Goal: Entertainment & Leisure: Consume media (video, audio)

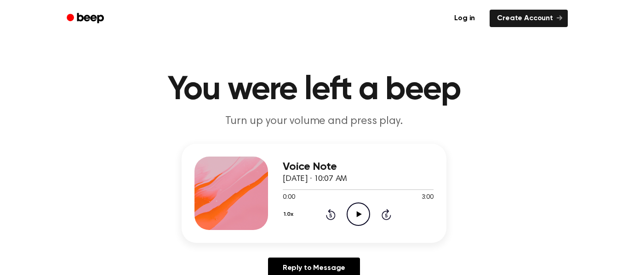
click at [342, 213] on div "1.0x Rewind 5 seconds Play Audio Skip 5 seconds" at bounding box center [358, 214] width 151 height 23
click at [350, 216] on icon "Play Audio" at bounding box center [358, 214] width 23 height 23
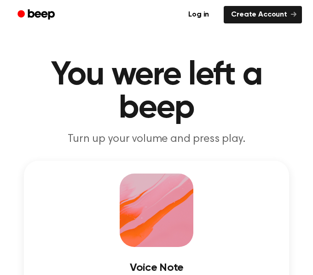
scroll to position [104, 0]
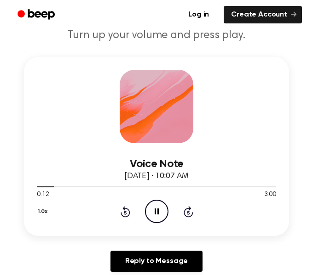
click at [164, 219] on icon "Pause Audio" at bounding box center [156, 211] width 23 height 23
click at [162, 221] on icon "Play Audio" at bounding box center [156, 211] width 23 height 23
click at [131, 211] on div "1.0x Rewind 5 seconds Pause Audio Skip 5 seconds" at bounding box center [156, 211] width 239 height 23
click at [124, 210] on icon at bounding box center [125, 211] width 10 height 11
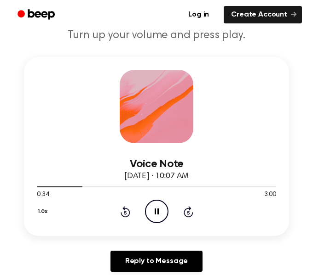
click at [124, 210] on icon at bounding box center [125, 211] width 10 height 11
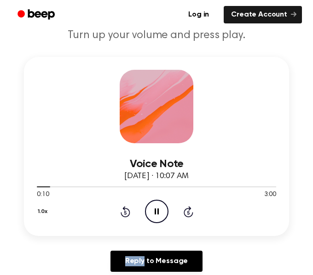
click at [124, 210] on icon at bounding box center [125, 211] width 10 height 11
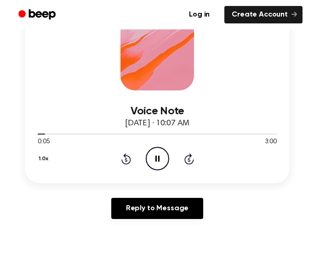
scroll to position [169, 0]
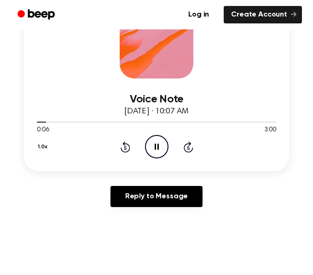
click at [163, 152] on icon "Pause Audio" at bounding box center [156, 146] width 23 height 23
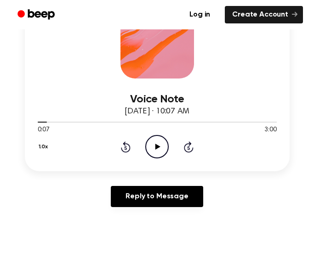
click at [145, 139] on icon "Play Audio" at bounding box center [156, 146] width 23 height 23
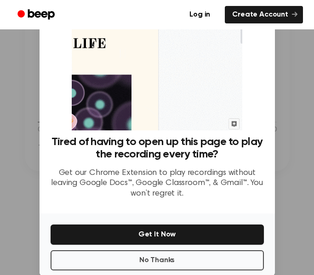
scroll to position [59, 0]
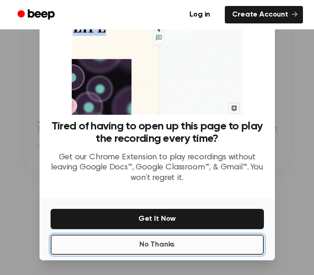
click at [151, 236] on button "No Thanks" at bounding box center [157, 245] width 213 height 20
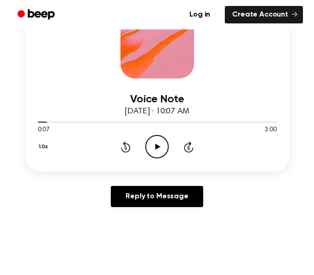
click at [160, 148] on icon "Play Audio" at bounding box center [156, 146] width 23 height 23
click at [149, 156] on icon "Pause Audio" at bounding box center [156, 146] width 23 height 23
click at [149, 156] on icon "Play Audio" at bounding box center [156, 146] width 23 height 23
click at [279, 173] on div "Voice Note [DATE] · 10:07 AM 0:26 3:00 Your browser does not support the [objec…" at bounding box center [157, 103] width 292 height 222
click at [156, 148] on icon "Pause Audio" at bounding box center [156, 146] width 23 height 23
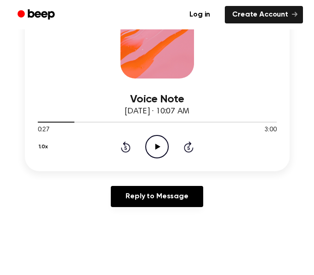
click at [156, 148] on icon at bounding box center [157, 147] width 5 height 6
click at [152, 149] on icon "Pause Audio" at bounding box center [156, 146] width 23 height 23
click at [121, 146] on icon "Rewind 5 seconds" at bounding box center [125, 147] width 10 height 12
click at [121, 149] on icon at bounding box center [126, 147] width 10 height 11
click at [162, 150] on icon "Play Audio" at bounding box center [156, 146] width 23 height 23
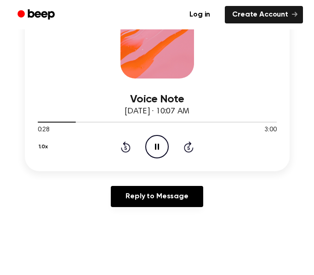
click at [122, 148] on icon "Rewind 5 seconds" at bounding box center [125, 147] width 10 height 12
click at [142, 174] on div "Voice Note [DATE] · 10:07 AM 0:28 3:00 Your browser does not support the [objec…" at bounding box center [157, 103] width 292 height 222
click at [154, 152] on icon "Pause Audio" at bounding box center [156, 146] width 23 height 23
click at [147, 142] on circle at bounding box center [157, 147] width 23 height 23
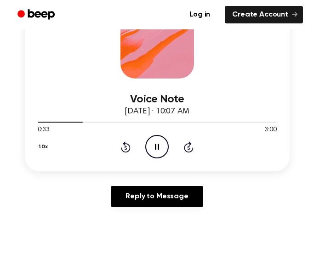
click at [147, 142] on circle at bounding box center [157, 147] width 23 height 23
click at [153, 141] on icon "Play Audio" at bounding box center [156, 146] width 23 height 23
click at [153, 141] on icon "Pause Audio" at bounding box center [156, 146] width 23 height 23
click at [153, 141] on icon "Play Audio" at bounding box center [156, 146] width 23 height 23
click at [156, 150] on icon at bounding box center [157, 147] width 4 height 6
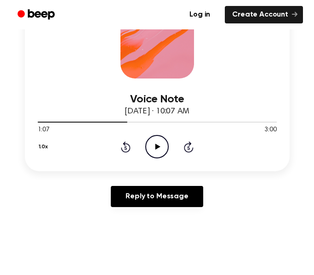
click at [160, 144] on icon "Play Audio" at bounding box center [156, 146] width 23 height 23
click at [125, 148] on icon at bounding box center [126, 148] width 2 height 4
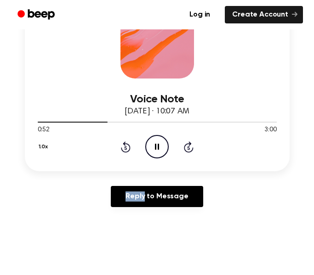
click at [125, 148] on icon at bounding box center [126, 148] width 2 height 4
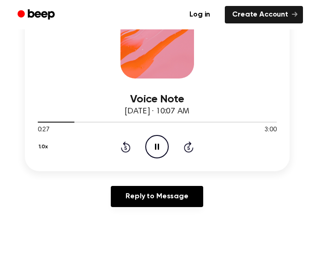
click at [125, 148] on icon at bounding box center [126, 148] width 2 height 4
click at [143, 141] on div "1.0x Rewind 5 seconds Pause Audio Skip 5 seconds" at bounding box center [157, 146] width 239 height 23
click at [155, 158] on circle at bounding box center [157, 147] width 23 height 23
click at [124, 143] on icon at bounding box center [126, 147] width 10 height 11
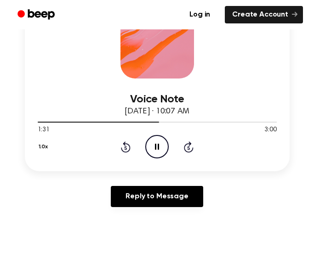
click at [124, 143] on icon at bounding box center [126, 147] width 10 height 11
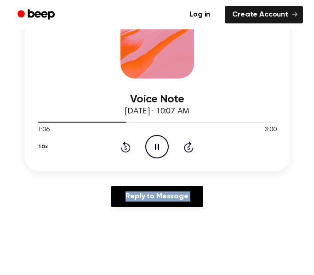
click at [124, 143] on icon at bounding box center [126, 147] width 10 height 11
click at [158, 147] on icon at bounding box center [157, 147] width 4 height 6
